Goal: Task Accomplishment & Management: Use online tool/utility

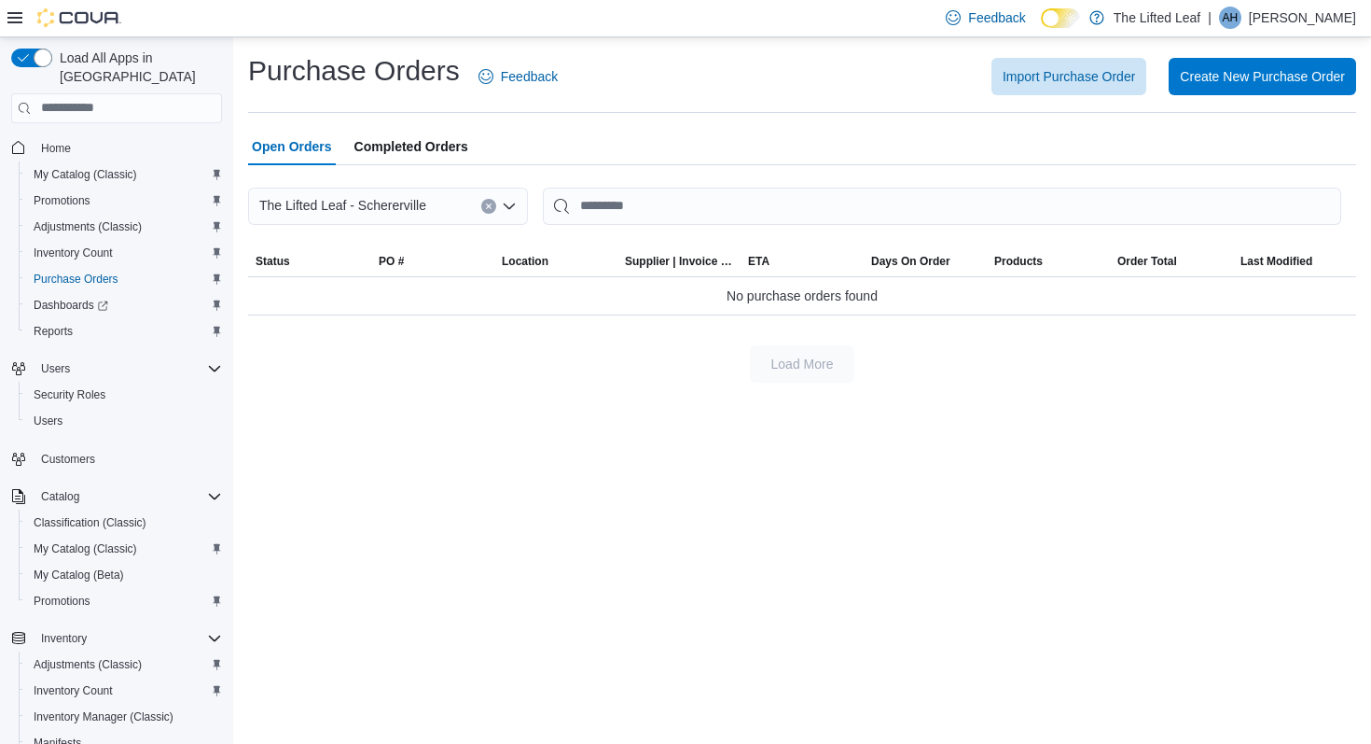
click at [65, 193] on span "Promotions" at bounding box center [62, 200] width 57 height 15
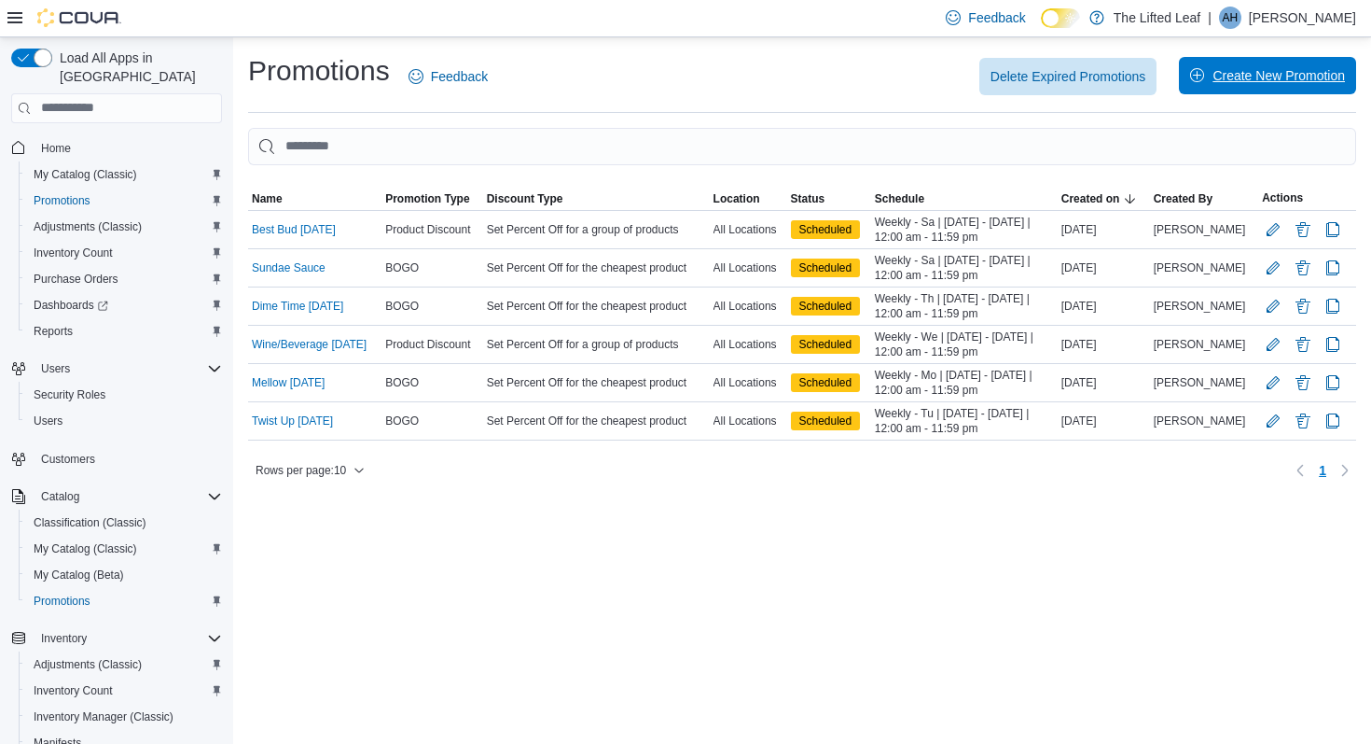
click at [1235, 79] on span "Create New Promotion" at bounding box center [1279, 75] width 132 height 19
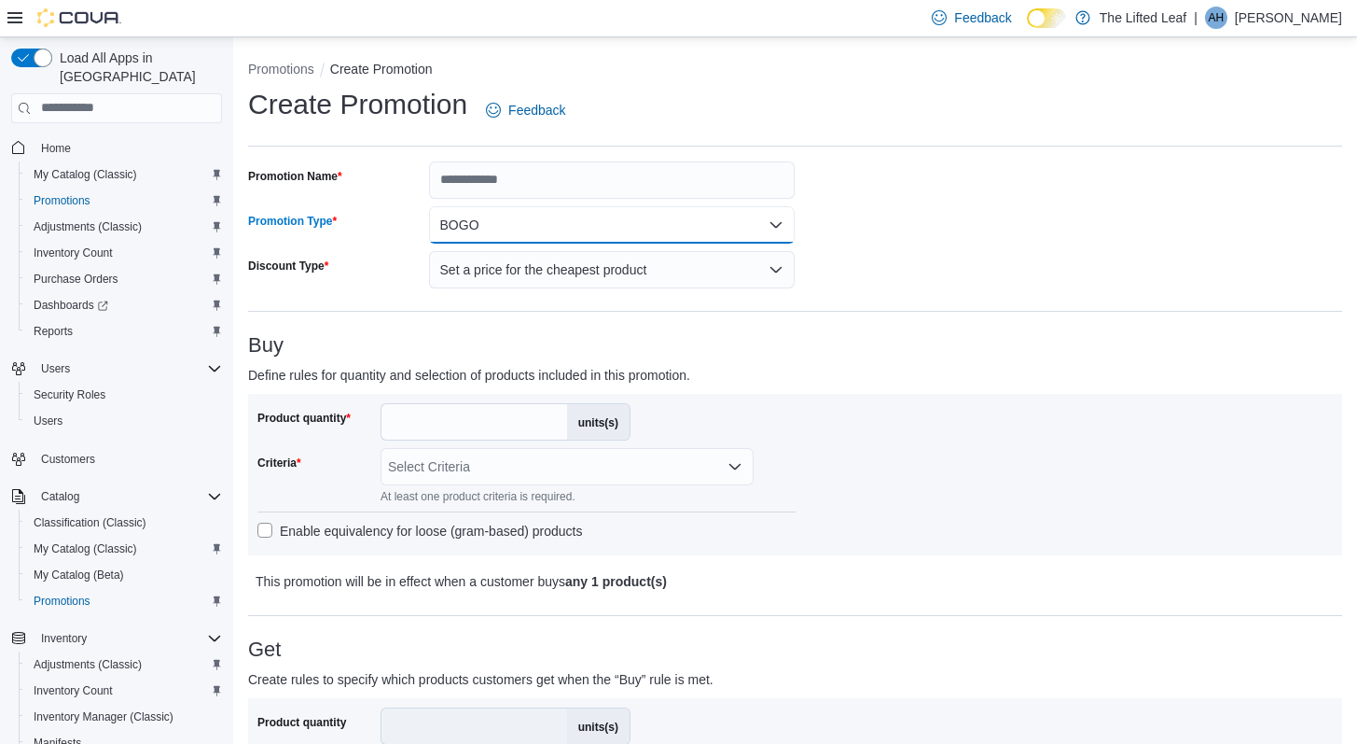
click at [559, 228] on button "BOGO" at bounding box center [612, 224] width 367 height 37
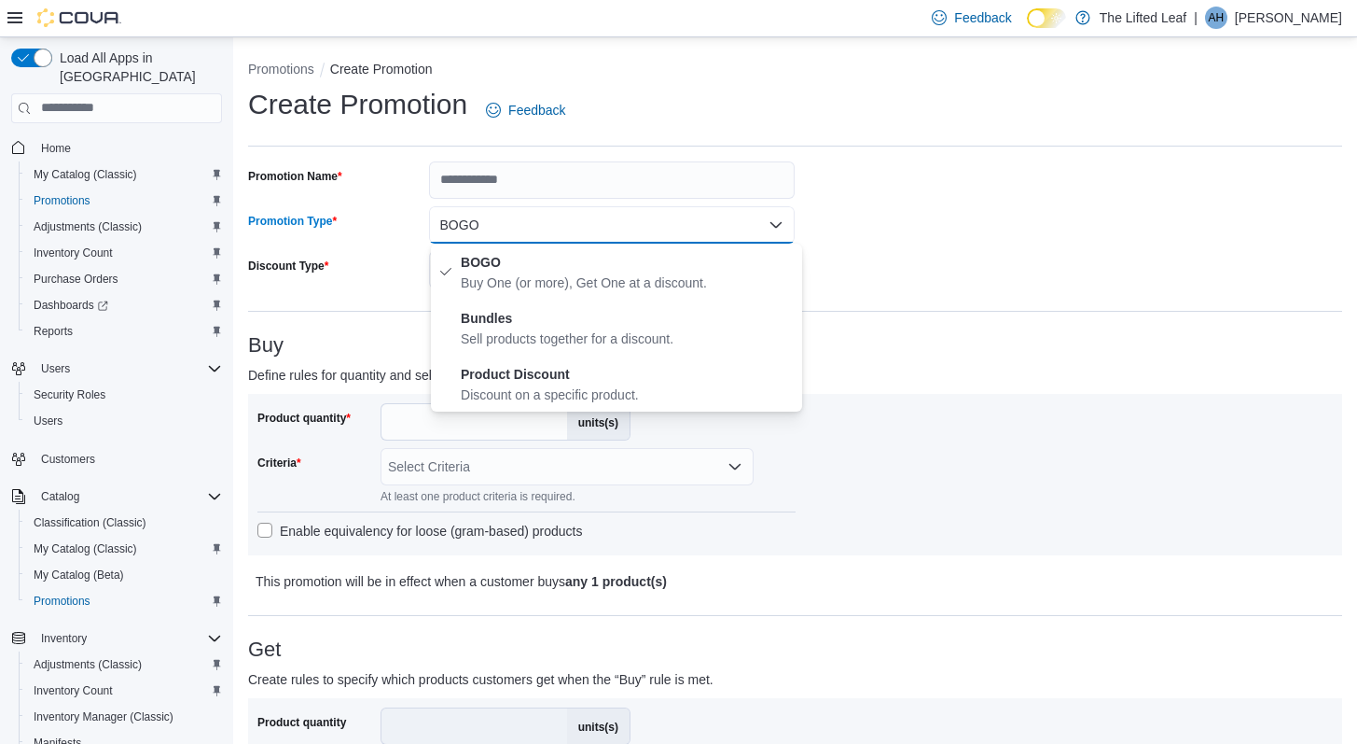
click at [379, 334] on h3 "Buy" at bounding box center [795, 345] width 1094 height 22
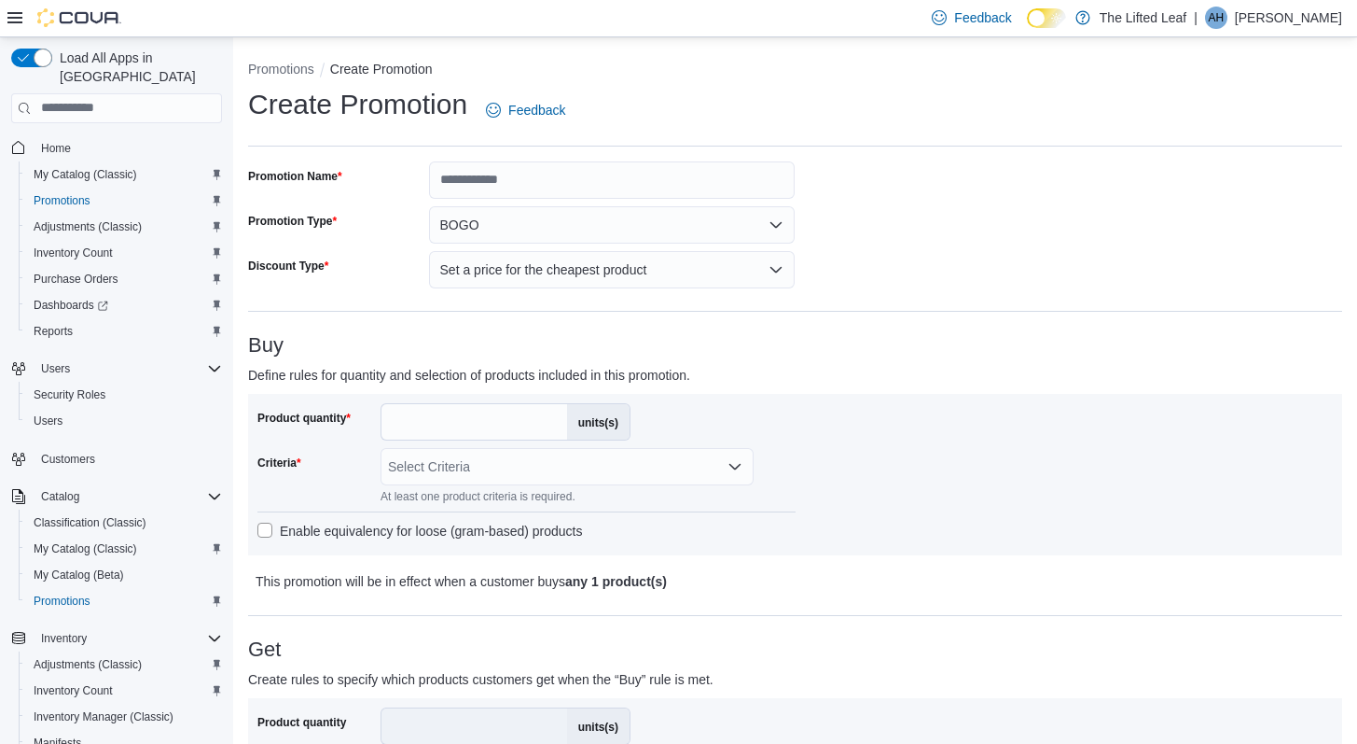
click at [591, 420] on label "units(s)" at bounding box center [598, 421] width 63 height 35
click at [567, 420] on input "*" at bounding box center [475, 421] width 186 height 35
click at [323, 424] on label "Product quantity" at bounding box center [303, 417] width 93 height 15
click at [382, 424] on input "*" at bounding box center [475, 421] width 186 height 35
click at [323, 424] on label "Product quantity" at bounding box center [303, 417] width 93 height 15
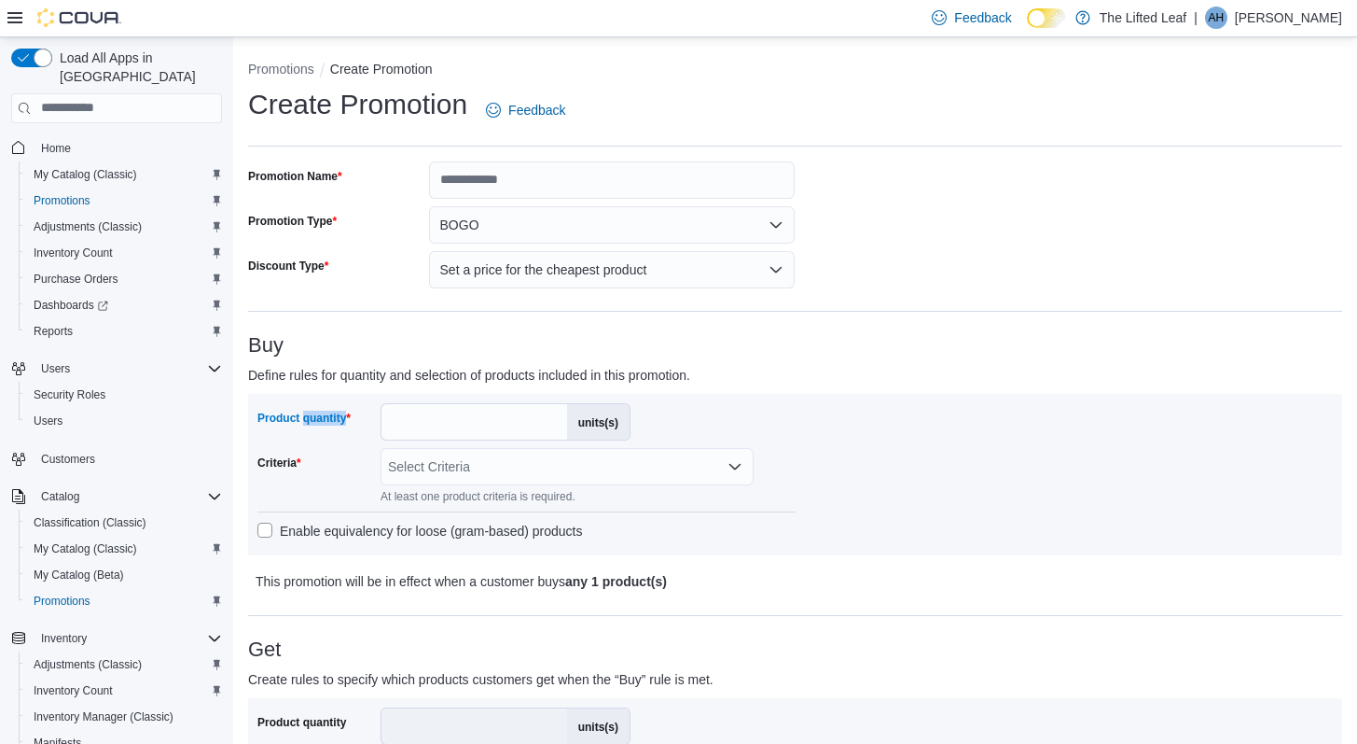
click at [382, 424] on input "*" at bounding box center [475, 421] width 186 height 35
click at [323, 424] on label "Product quantity" at bounding box center [303, 417] width 93 height 15
click at [382, 424] on input "*" at bounding box center [475, 421] width 186 height 35
click at [603, 419] on label "units(s)" at bounding box center [598, 421] width 63 height 35
click at [567, 419] on input "*" at bounding box center [475, 421] width 186 height 35
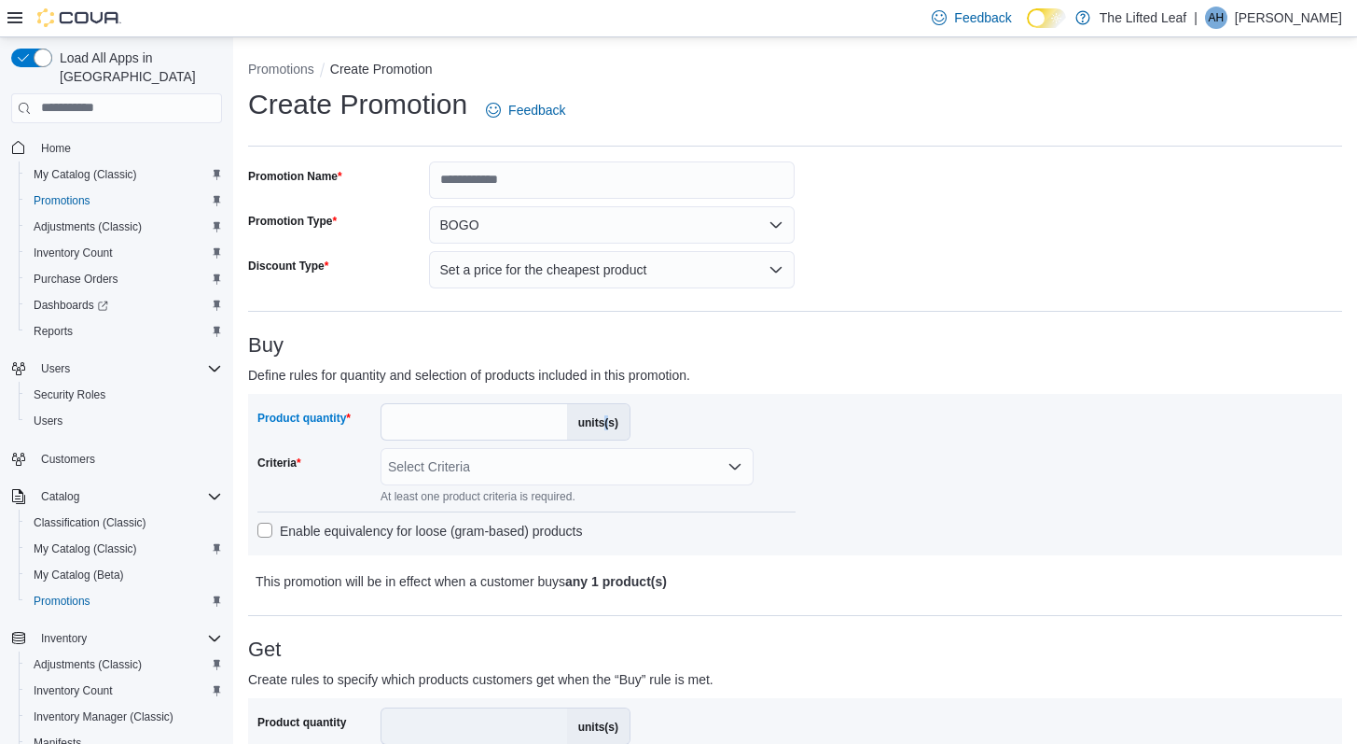
click at [603, 419] on label "units(s)" at bounding box center [598, 421] width 63 height 35
click at [567, 419] on input "*" at bounding box center [475, 421] width 186 height 35
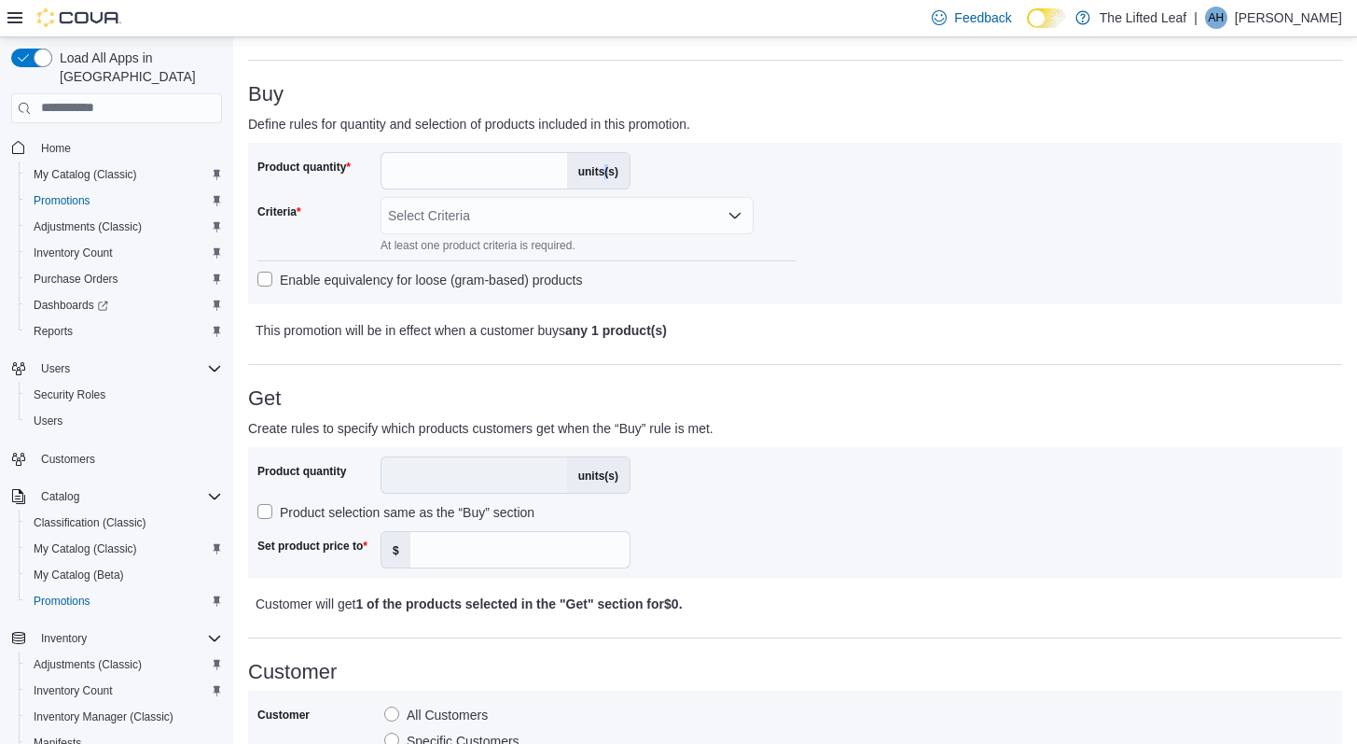
scroll to position [252, 0]
